Goal: Task Accomplishment & Management: Manage account settings

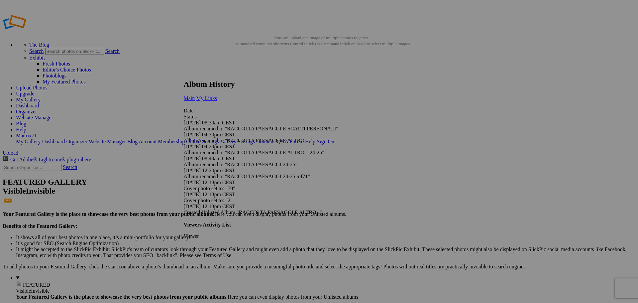
click at [217, 95] on span "My Links" at bounding box center [206, 98] width 21 height 6
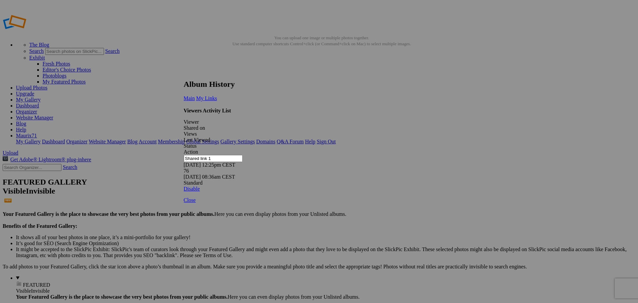
click at [184, 73] on link at bounding box center [184, 73] width 0 height 0
